Goal: Task Accomplishment & Management: Use online tool/utility

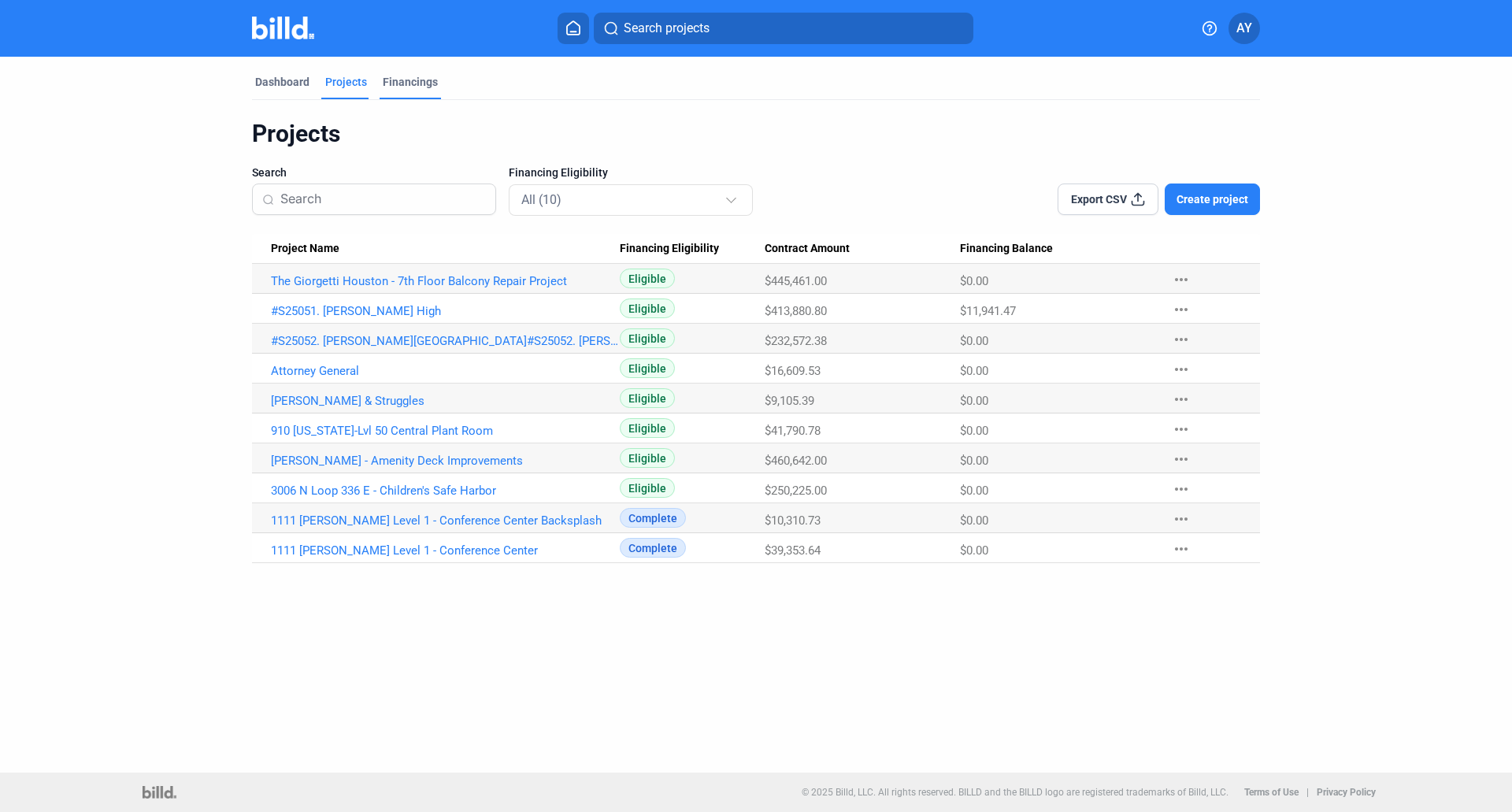
click at [406, 80] on div "Financings" at bounding box center [410, 81] width 55 height 16
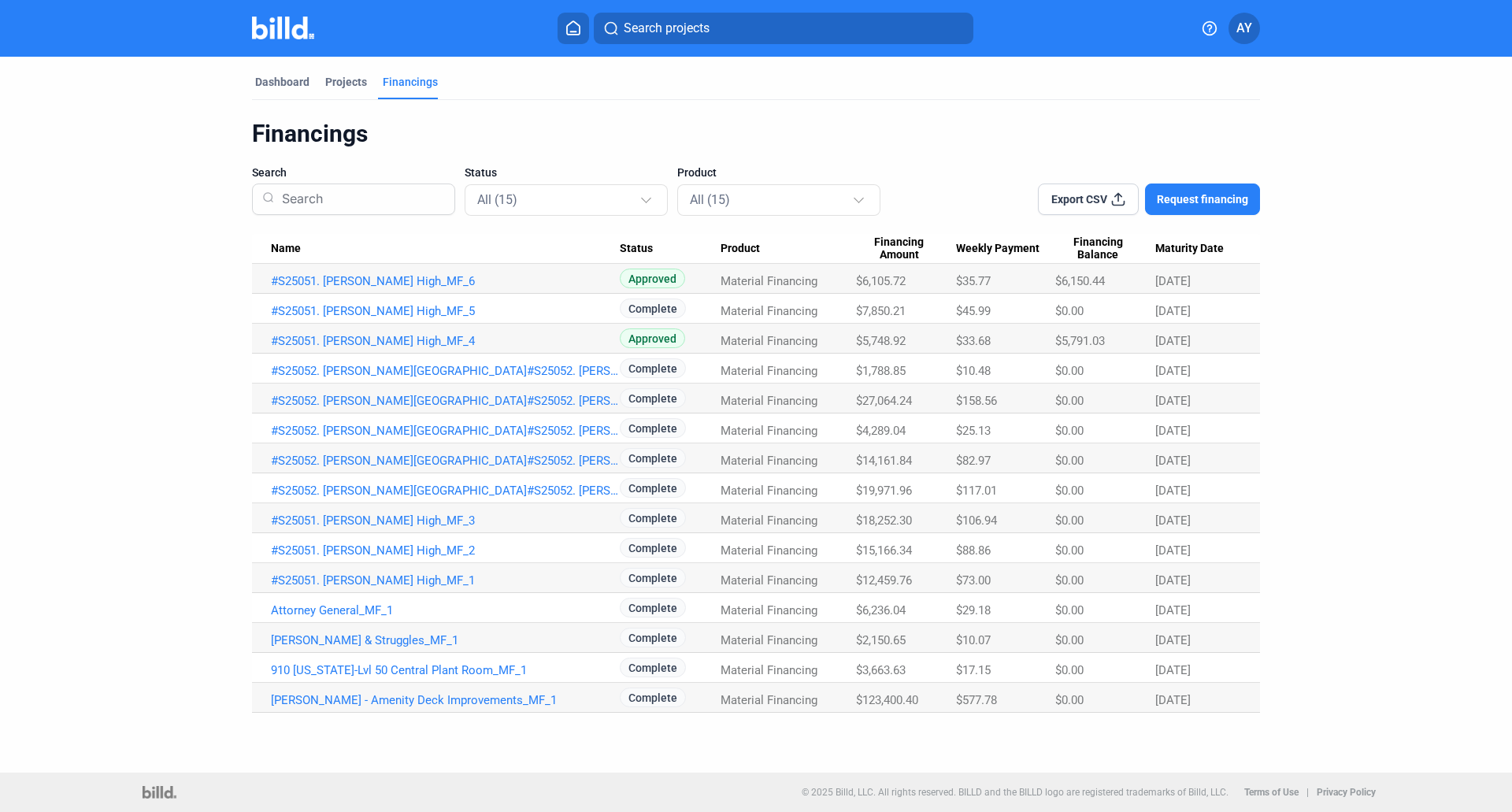
click at [1084, 340] on span "$5,791.03" at bounding box center [1080, 341] width 49 height 14
click at [298, 77] on div "Dashboard" at bounding box center [282, 81] width 54 height 16
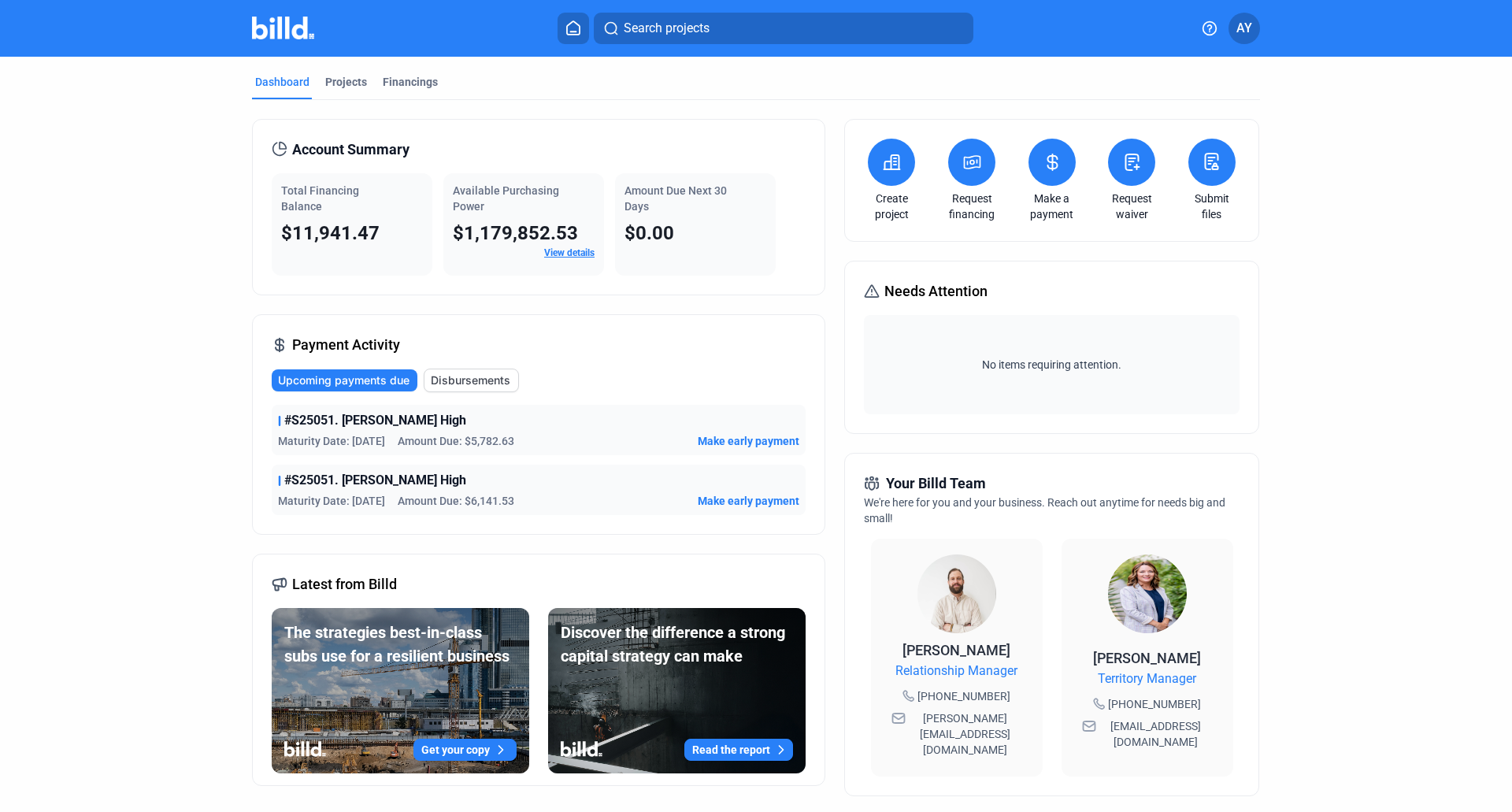
click at [1056, 190] on link "Make a payment" at bounding box center [1052, 206] width 55 height 32
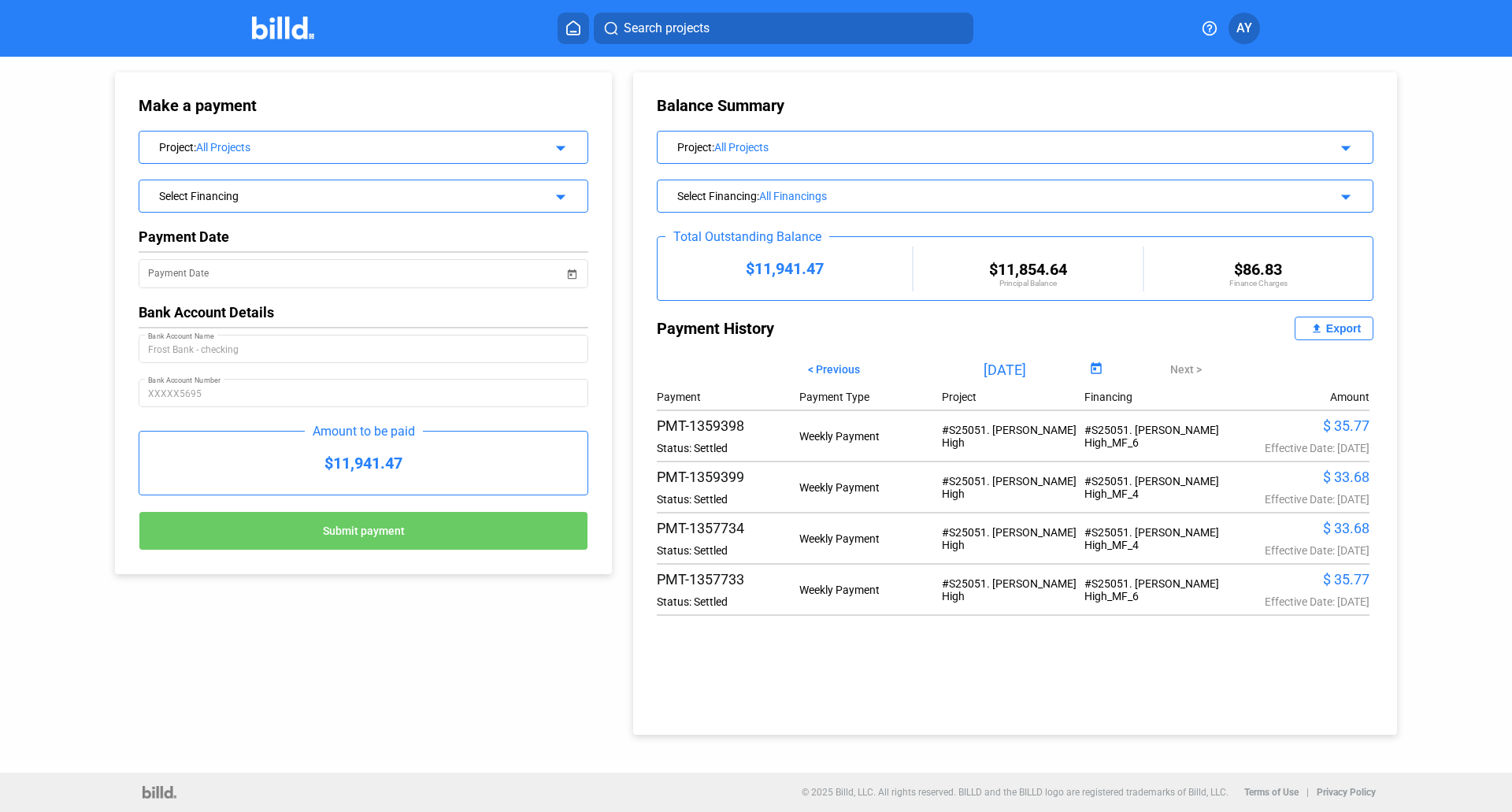
click at [520, 674] on div "Make a payment Project : All Projects arrow_drop_down Select Financing arrow_dr…" at bounding box center [756, 396] width 1361 height 679
